Goal: Transaction & Acquisition: Register for event/course

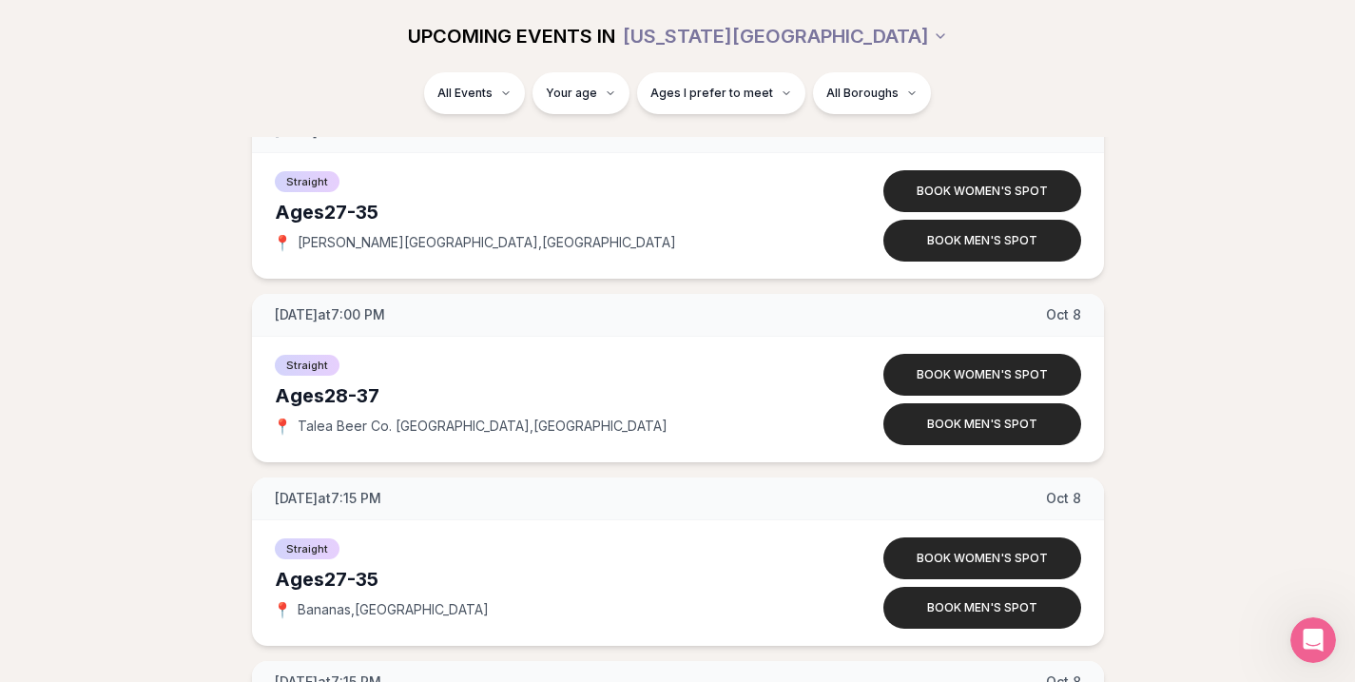
scroll to position [7827, 0]
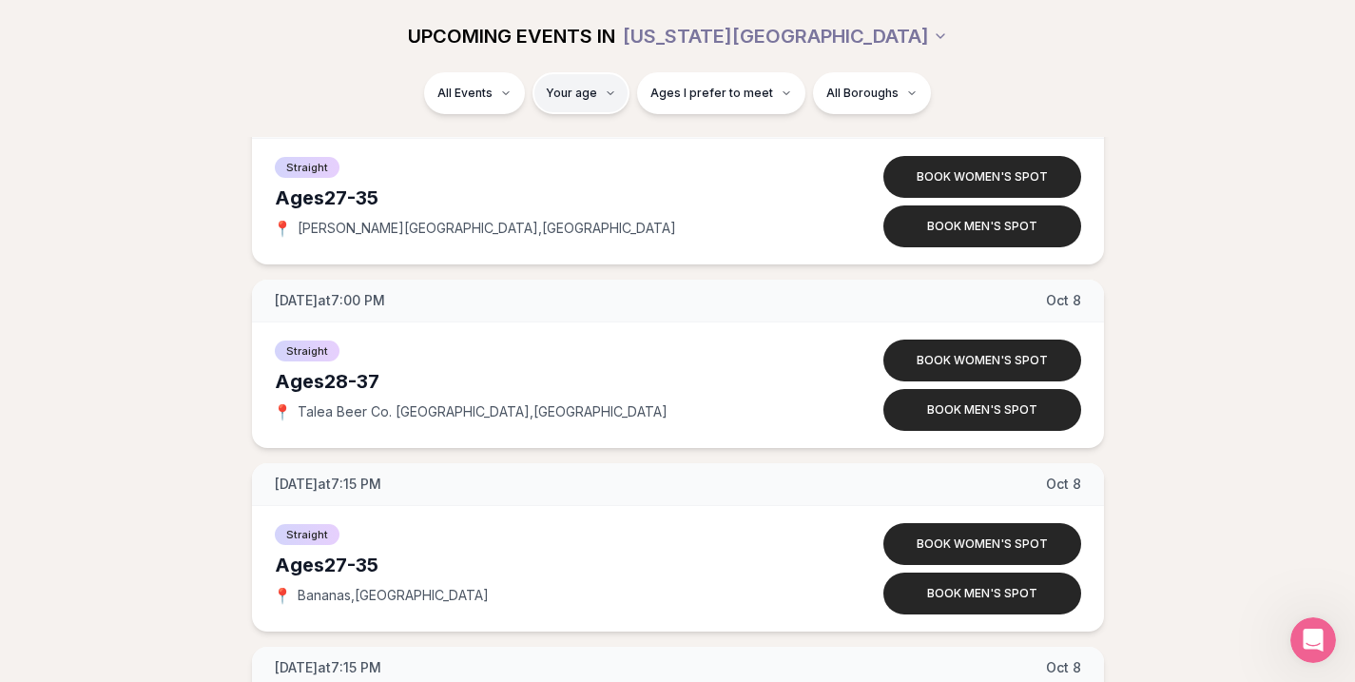
type input "**"
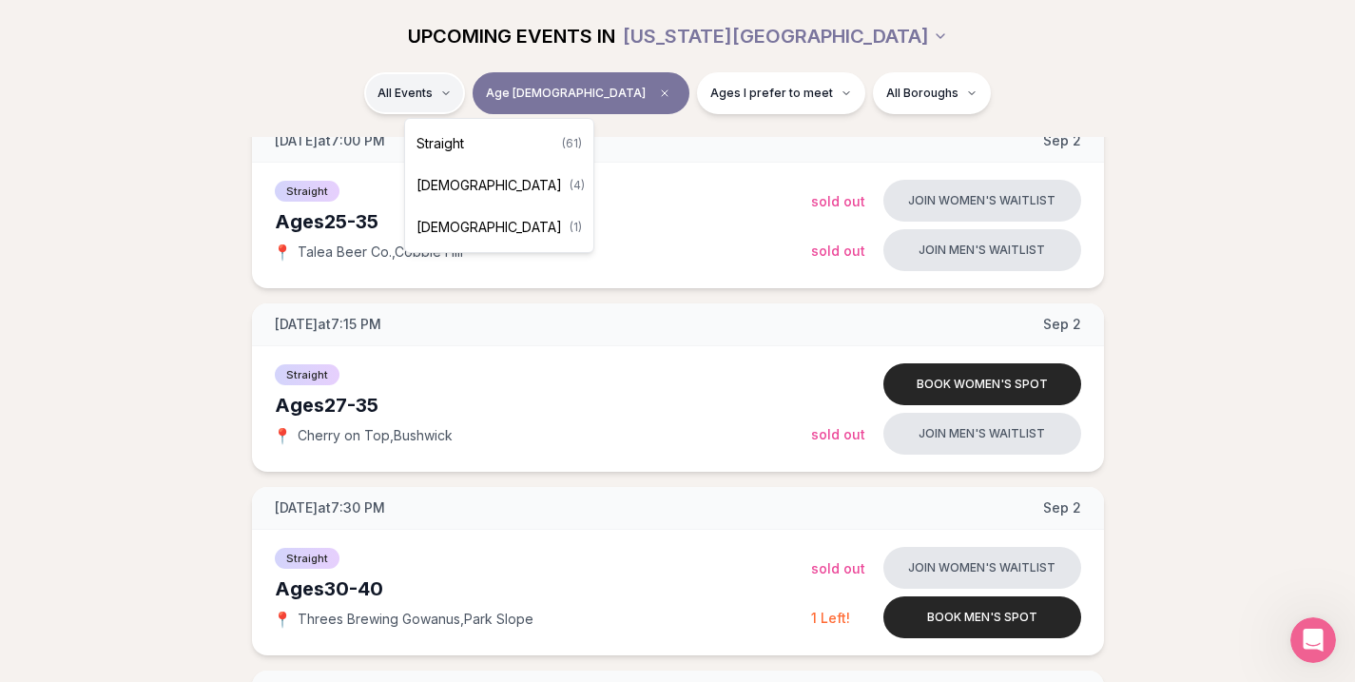
click at [504, 146] on div "Straight ( 61 )" at bounding box center [499, 144] width 181 height 42
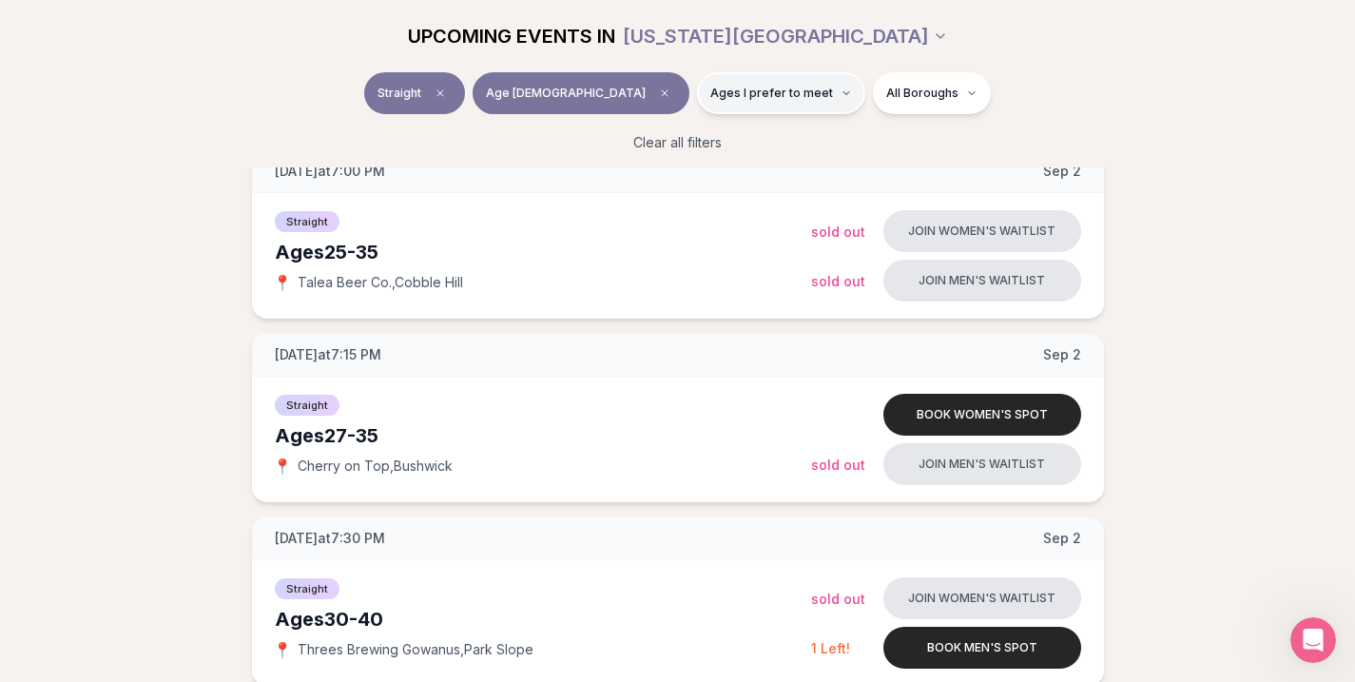
click at [732, 106] on button "Ages I prefer to meet" at bounding box center [781, 93] width 168 height 42
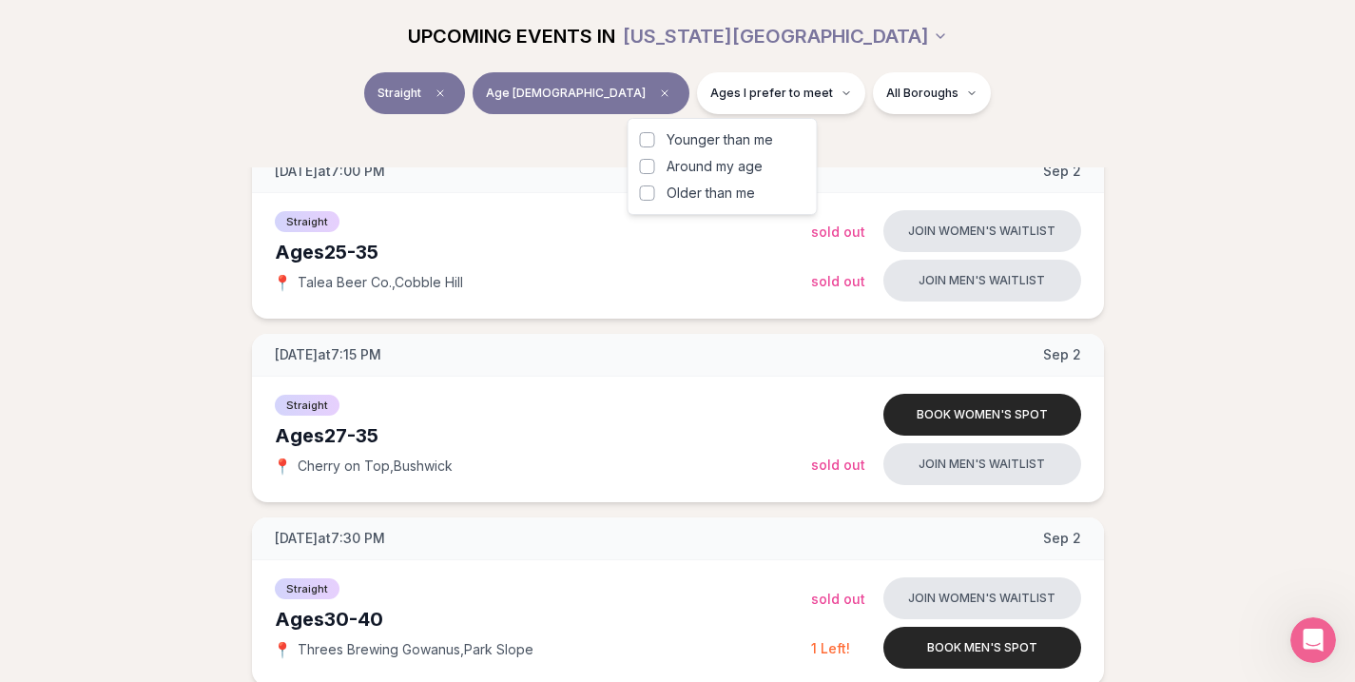
click at [739, 169] on span "Around my age" at bounding box center [715, 166] width 96 height 19
click at [655, 169] on button "Around my age" at bounding box center [647, 166] width 15 height 15
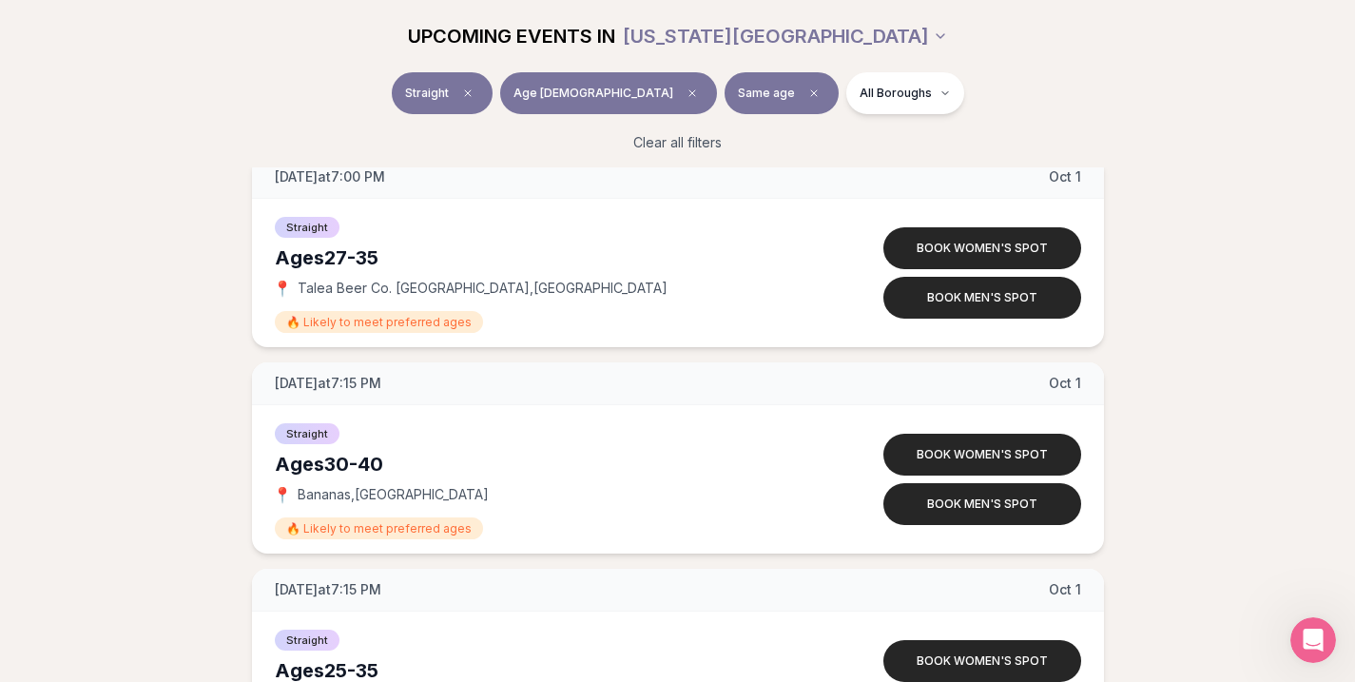
scroll to position [7394, 0]
